Goal: Book appointment/travel/reservation

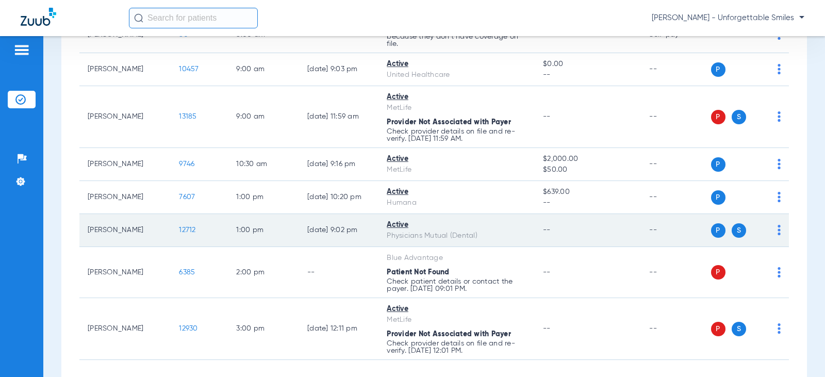
scroll to position [204, 0]
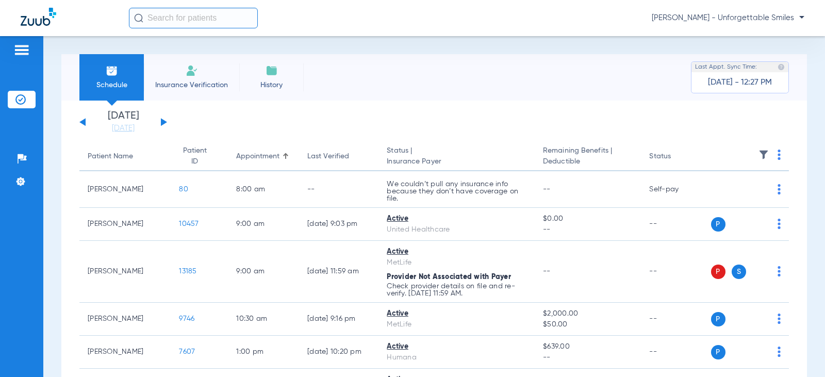
click at [160, 122] on div "[DATE] [DATE] [DATE] [DATE] [DATE] [DATE] [DATE] [DATE] [DATE] [DATE] [DATE] [D…" at bounding box center [123, 122] width 88 height 23
click at [163, 122] on button at bounding box center [164, 122] width 6 height 8
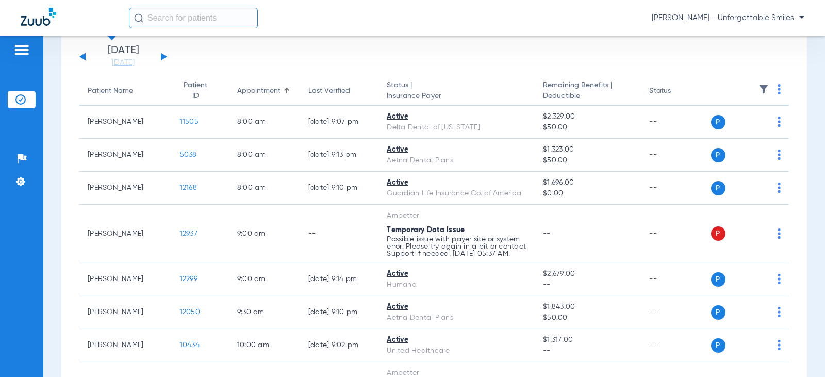
scroll to position [25, 0]
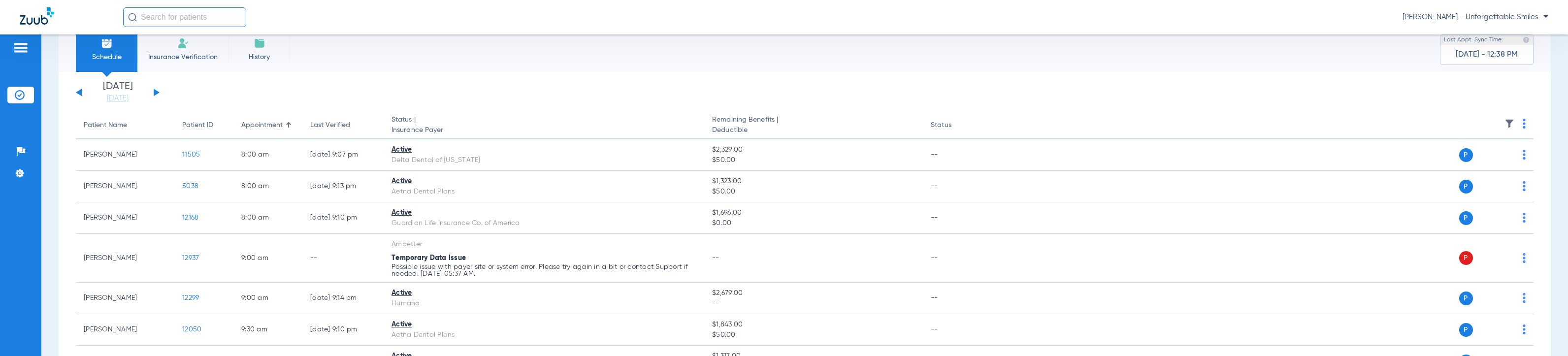
drag, startPoint x: 732, startPoint y: 17, endPoint x: 678, endPoint y: 31, distance: 55.8
click at [678, 31] on div "[PERSON_NAME] - Unforgettable Smiles" at bounding box center [784, 17] width 1568 height 34
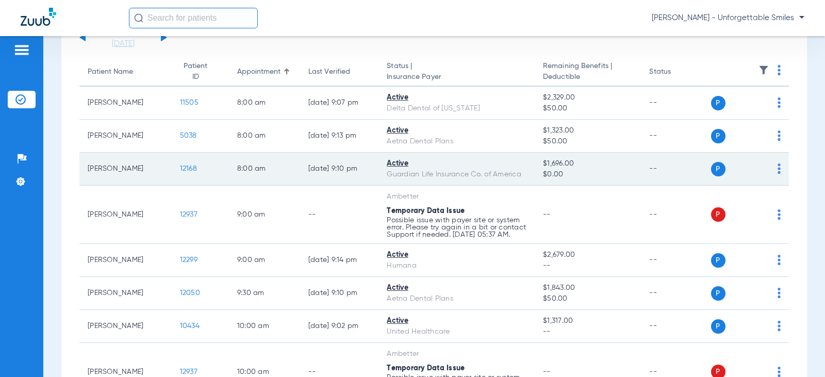
scroll to position [77, 0]
